Goal: Information Seeking & Learning: Find specific fact

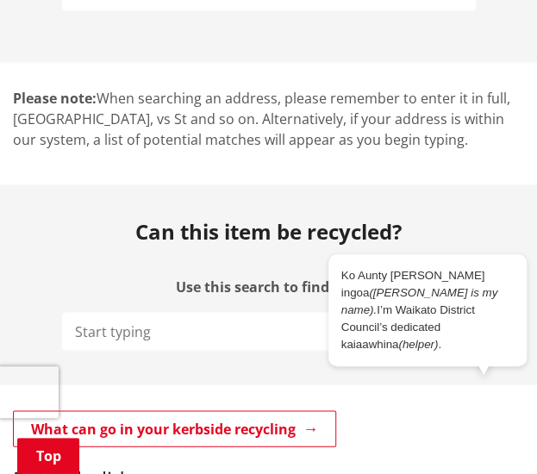
scroll to position [430, 0]
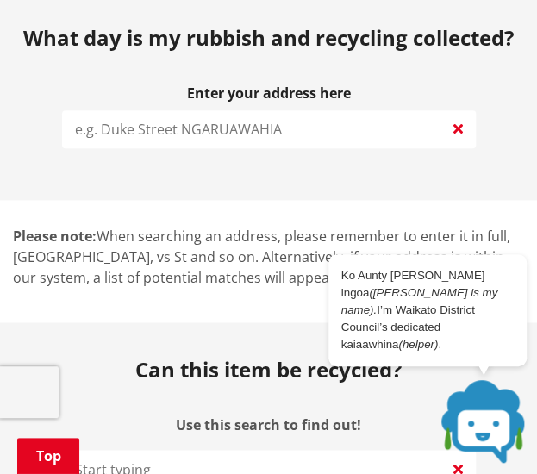
click at [237, 122] on input "search" at bounding box center [269, 129] width 414 height 38
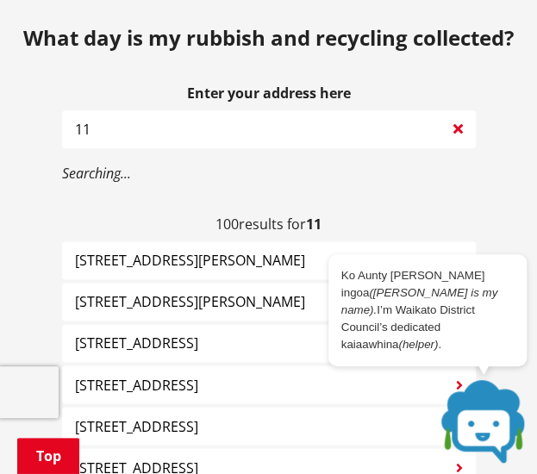
type input "1"
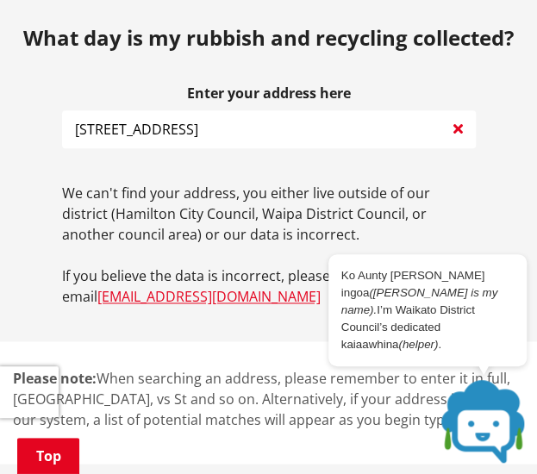
type input "35b cameron road"
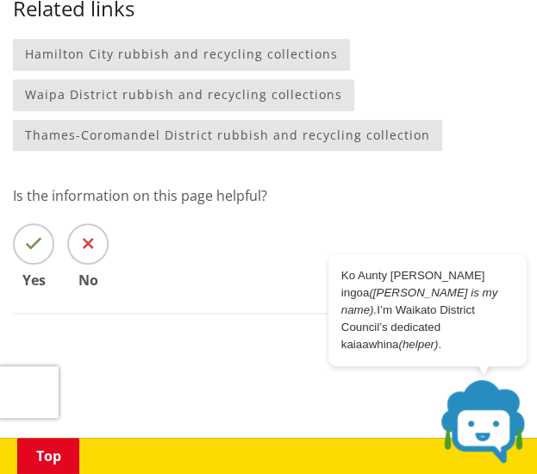
scroll to position [1855, 0]
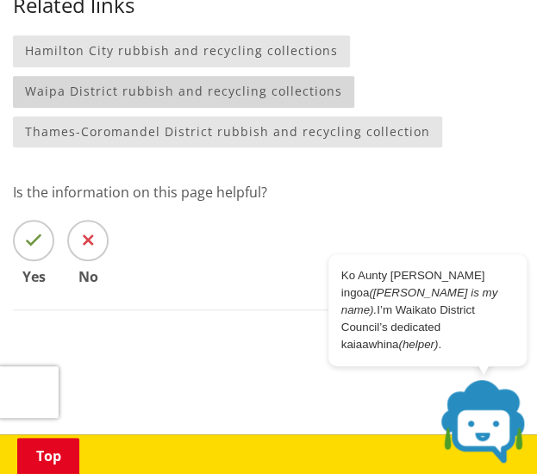
click at [238, 82] on link "Waipa District rubbish and recycling collections" at bounding box center [183, 92] width 341 height 32
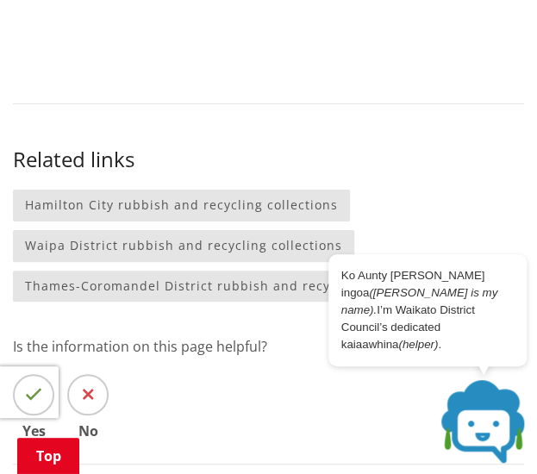
scroll to position [1565, 0]
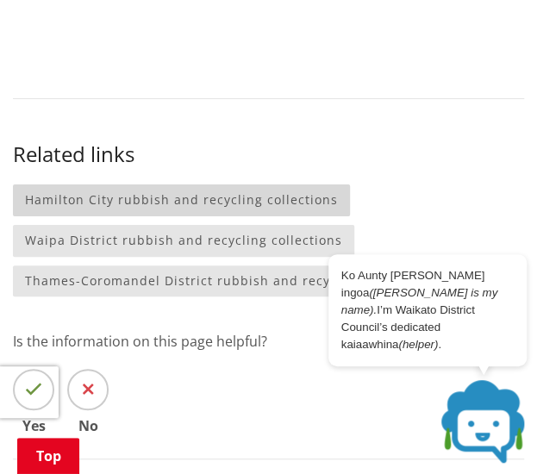
click at [240, 205] on link "Hamilton City rubbish and recycling collections" at bounding box center [181, 200] width 337 height 32
